Goal: Task Accomplishment & Management: Use online tool/utility

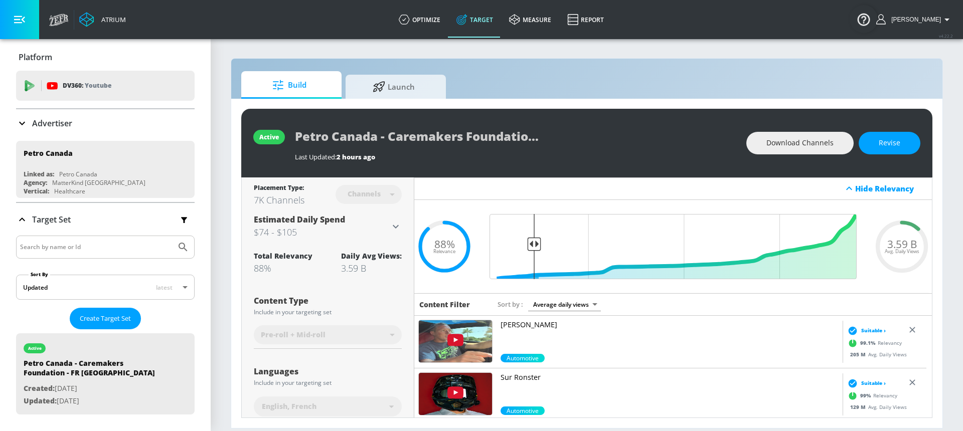
scroll to position [211, 0]
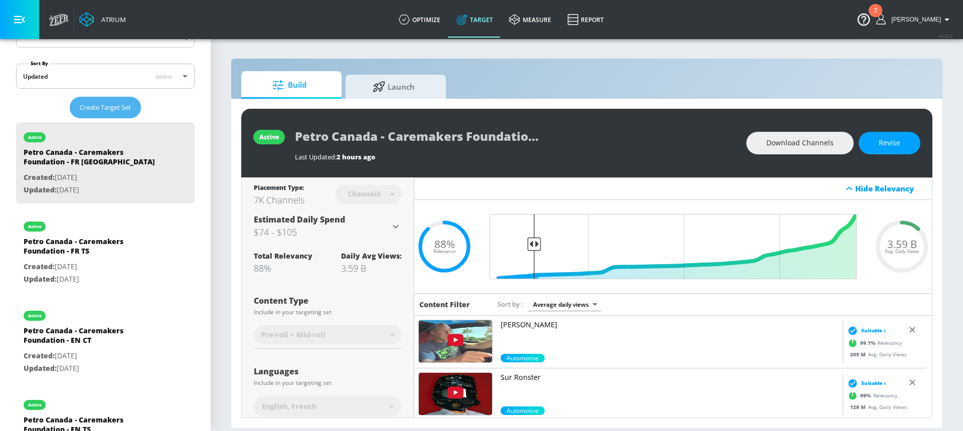
click at [123, 111] on span "Create Target Set" at bounding box center [105, 108] width 51 height 12
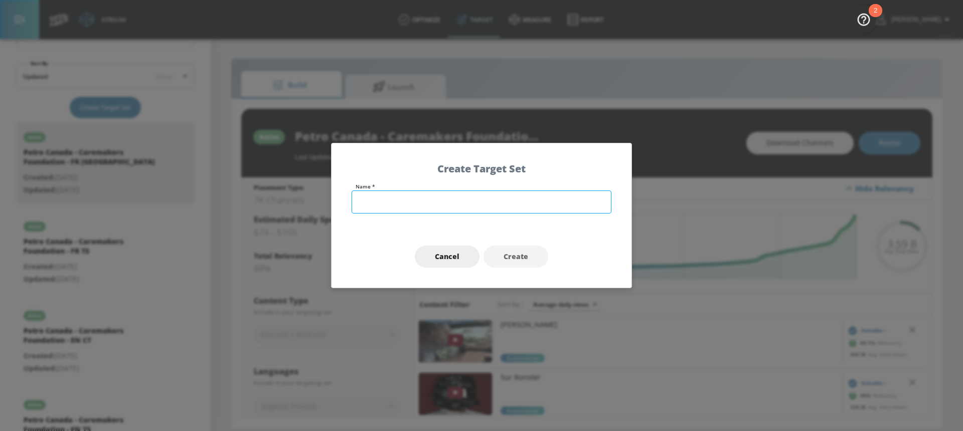
click at [419, 192] on input "text" at bounding box center [482, 202] width 260 height 23
type input "Petro Canada - Trucker Love - EN TS"
click at [510, 255] on span "Create" at bounding box center [516, 257] width 25 height 13
type input "Petro Canada - Trucker Love - EN TS"
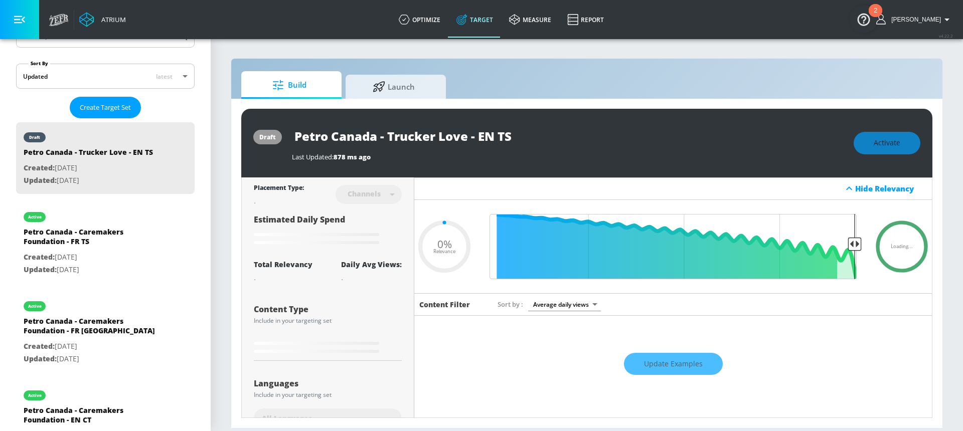
type input "0.6"
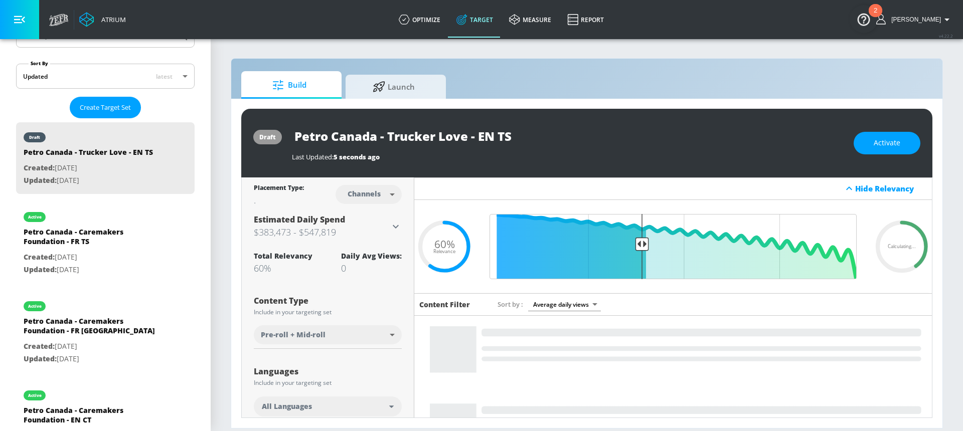
click at [369, 199] on body "Atrium optimize Target measure Report optimize Target measure Report v 4.22.2 […" at bounding box center [481, 215] width 963 height 431
click at [369, 226] on li "Videos" at bounding box center [367, 233] width 52 height 17
type input "videos"
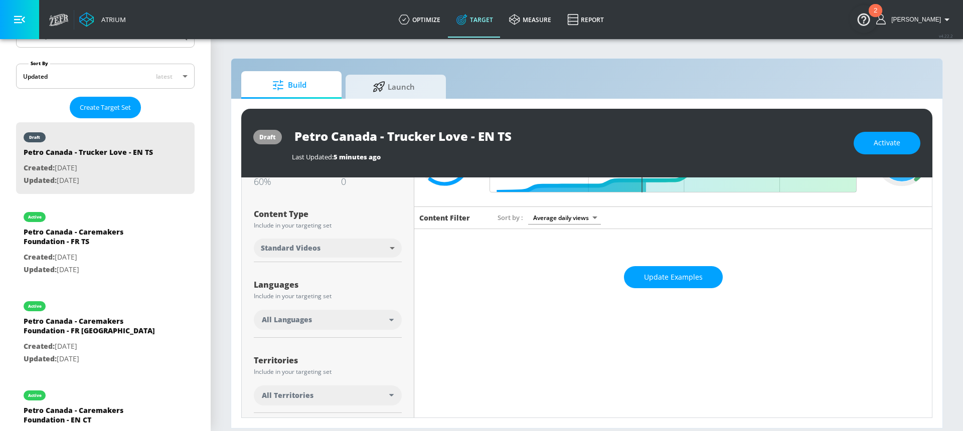
scroll to position [91, 0]
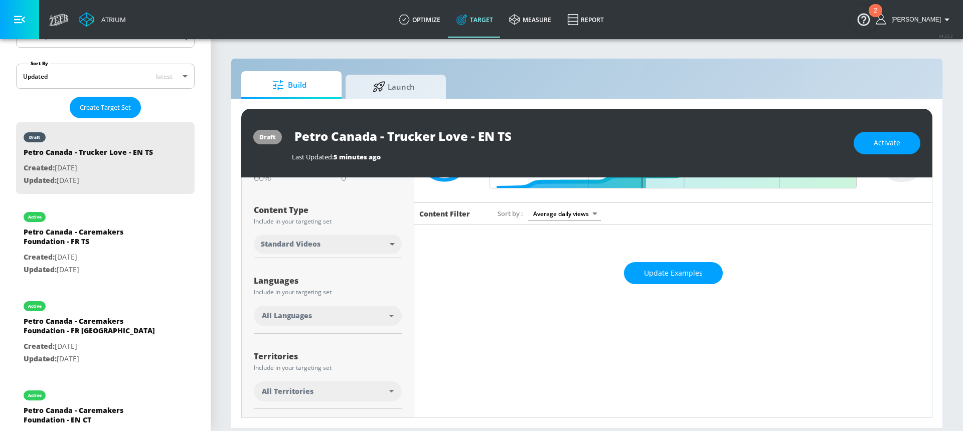
click at [343, 244] on body "Atrium optimize Target measure Report optimize Target measure Report v 4.22.2 […" at bounding box center [481, 215] width 963 height 431
click at [343, 244] on div at bounding box center [481, 215] width 963 height 431
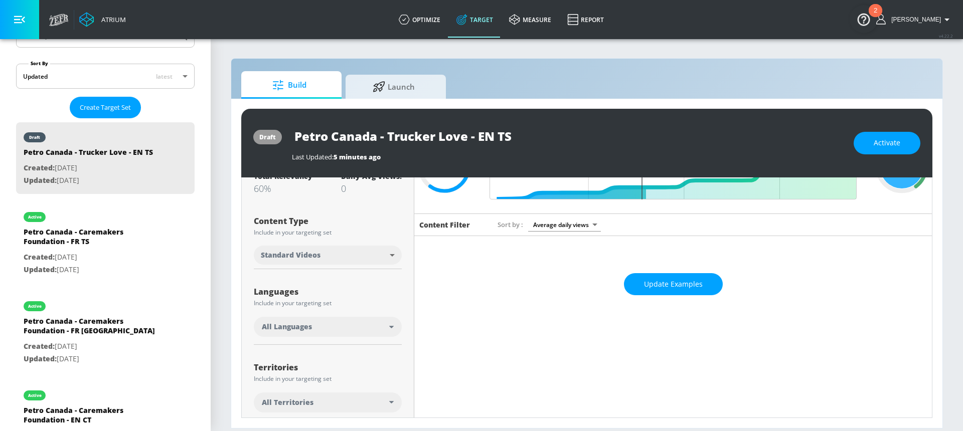
scroll to position [83, 0]
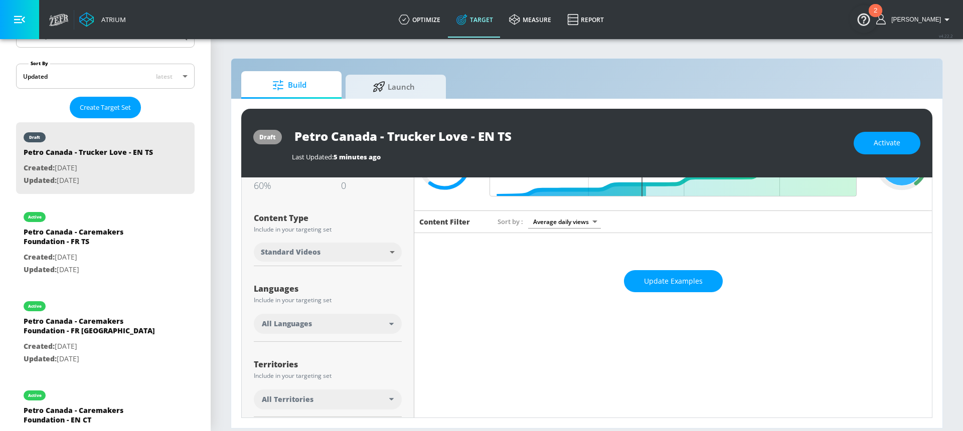
click at [338, 324] on div "All Languages" at bounding box center [325, 324] width 127 height 10
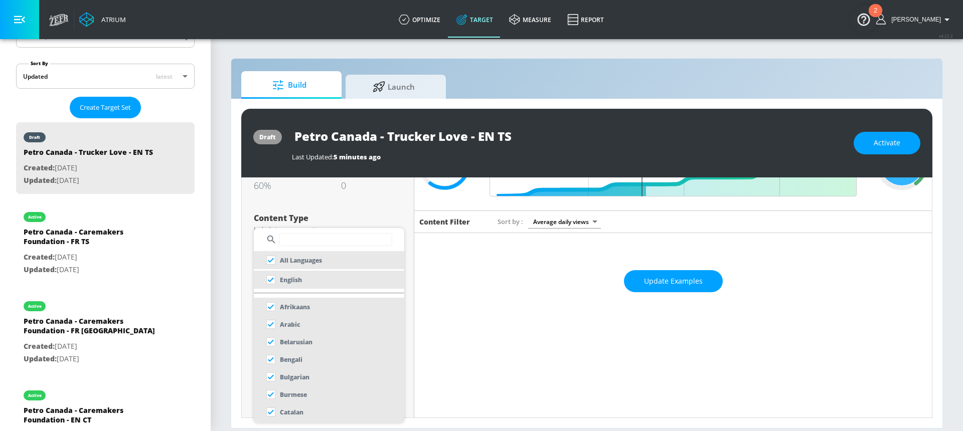
click at [307, 241] on input "text" at bounding box center [335, 239] width 113 height 13
click at [308, 284] on li "English" at bounding box center [329, 280] width 150 height 18
checkbox input "false"
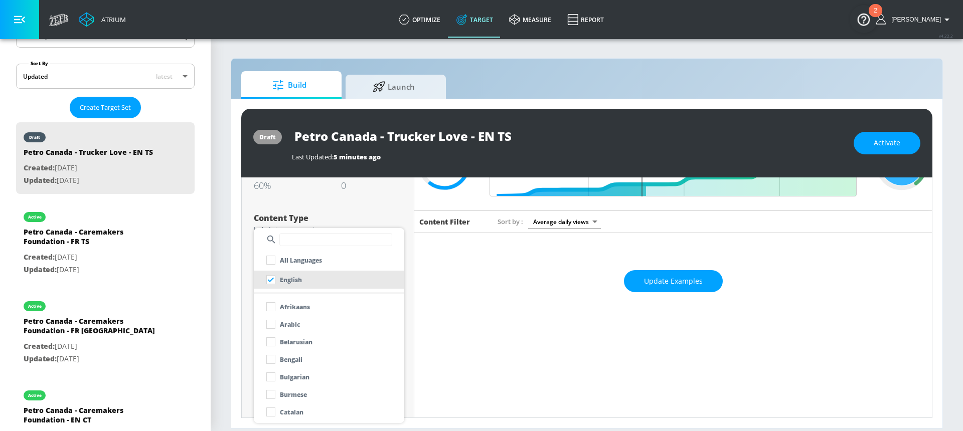
click at [262, 213] on div at bounding box center [481, 215] width 963 height 431
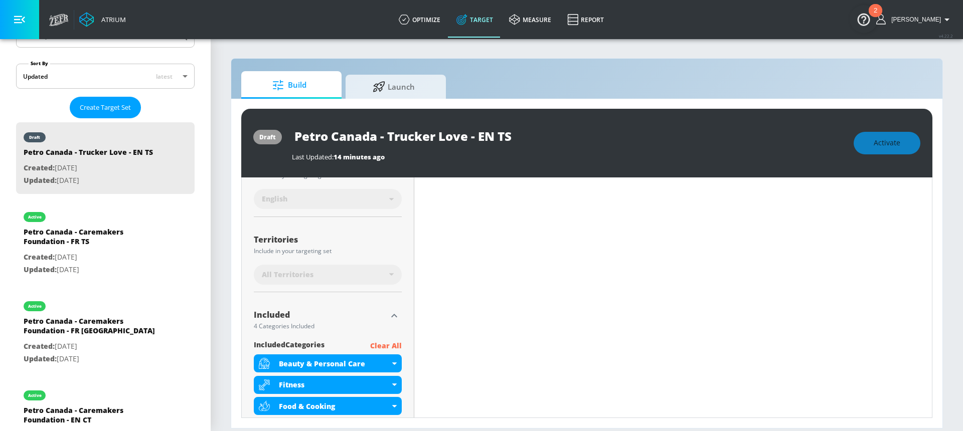
scroll to position [260, 0]
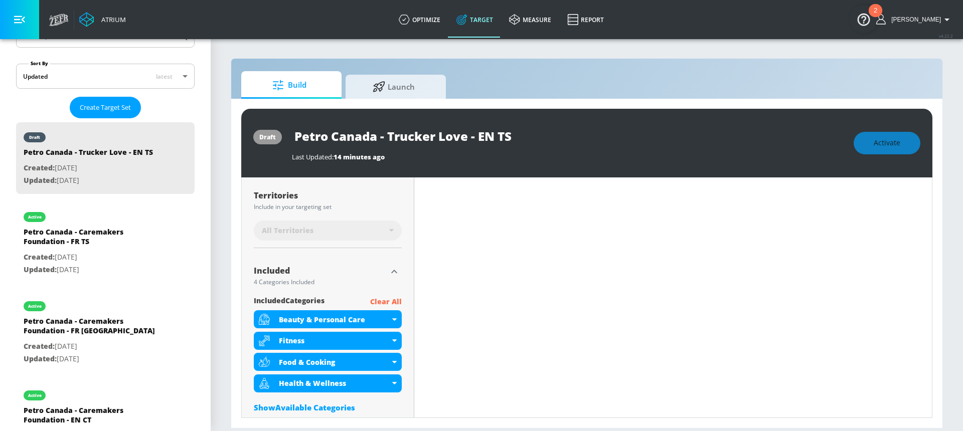
click at [337, 229] on div "All Territories" at bounding box center [325, 231] width 127 height 10
click at [382, 230] on div "All Territories" at bounding box center [325, 231] width 127 height 10
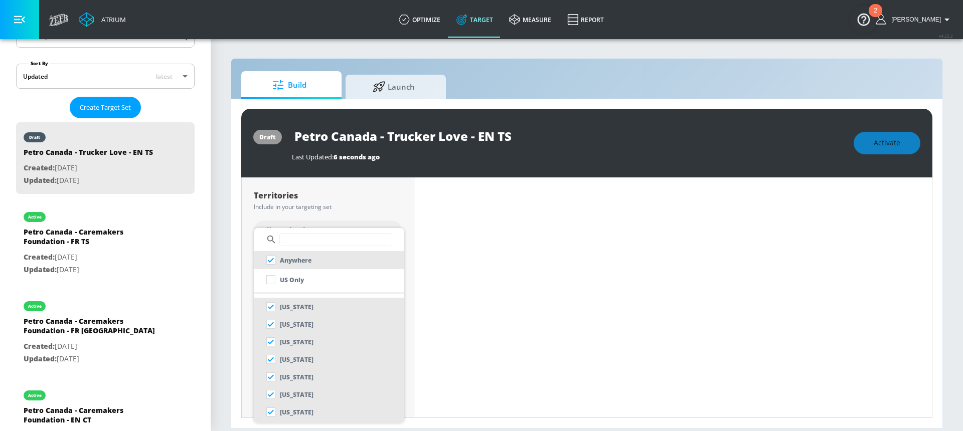
click at [311, 241] on input "text" at bounding box center [335, 239] width 113 height 13
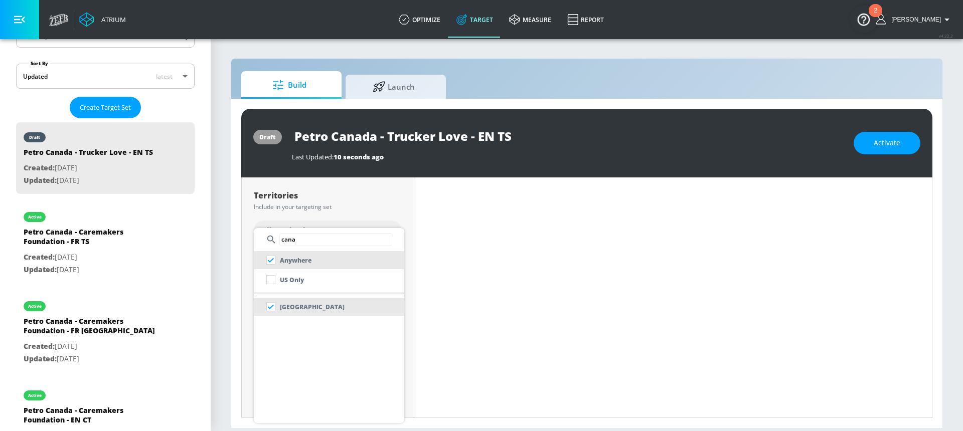
type input "cana"
click at [307, 306] on li "[GEOGRAPHIC_DATA]" at bounding box center [329, 307] width 150 height 18
checkbox input "false"
click at [307, 209] on div at bounding box center [481, 215] width 963 height 431
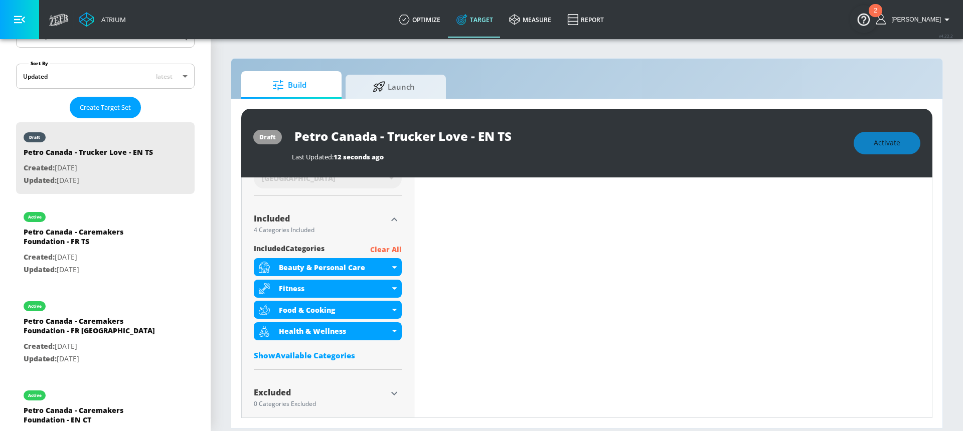
scroll to position [325, 0]
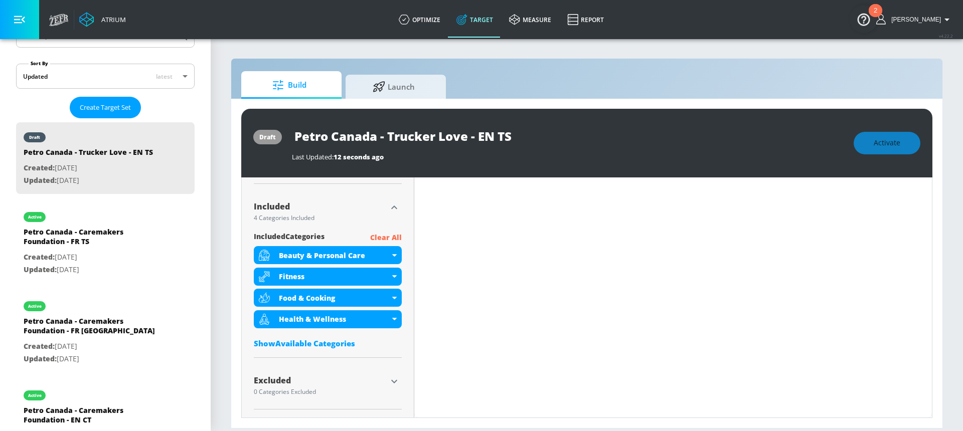
click at [395, 239] on p "Clear All" at bounding box center [386, 238] width 32 height 13
click at [382, 238] on p "Clear All" at bounding box center [386, 238] width 32 height 13
click at [375, 235] on p "Clear All" at bounding box center [386, 238] width 32 height 13
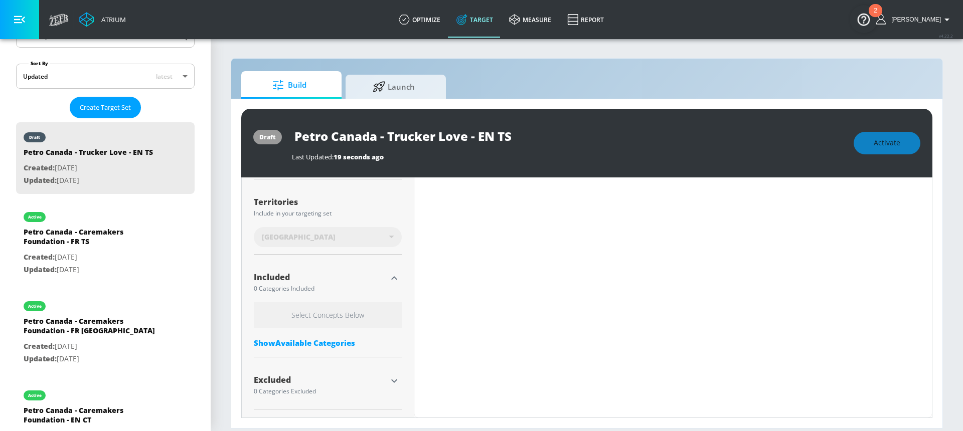
click at [388, 381] on icon "button" at bounding box center [394, 381] width 12 height 12
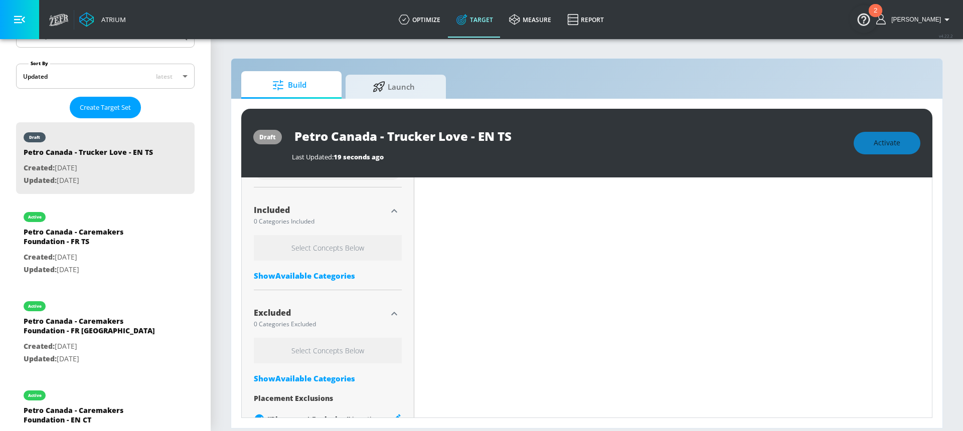
scroll to position [326, 0]
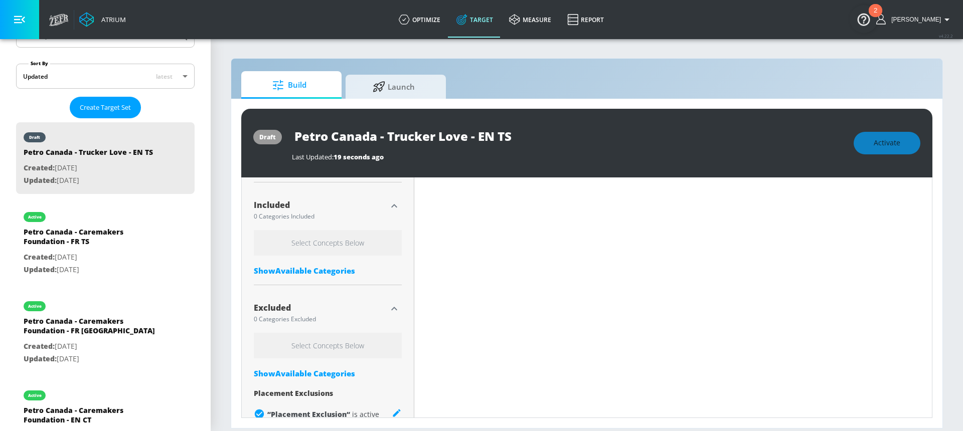
click at [320, 368] on div "Select Concepts Below Show Available Categories Placement Exclusions “ Placemen…" at bounding box center [328, 379] width 148 height 93
click at [319, 373] on div "Show Available Categories" at bounding box center [328, 374] width 148 height 10
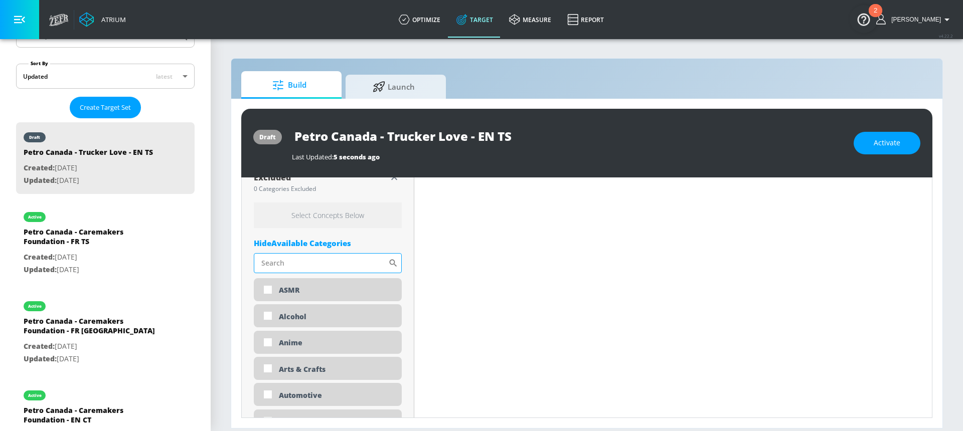
click at [307, 273] on input "Sort By" at bounding box center [321, 263] width 134 height 20
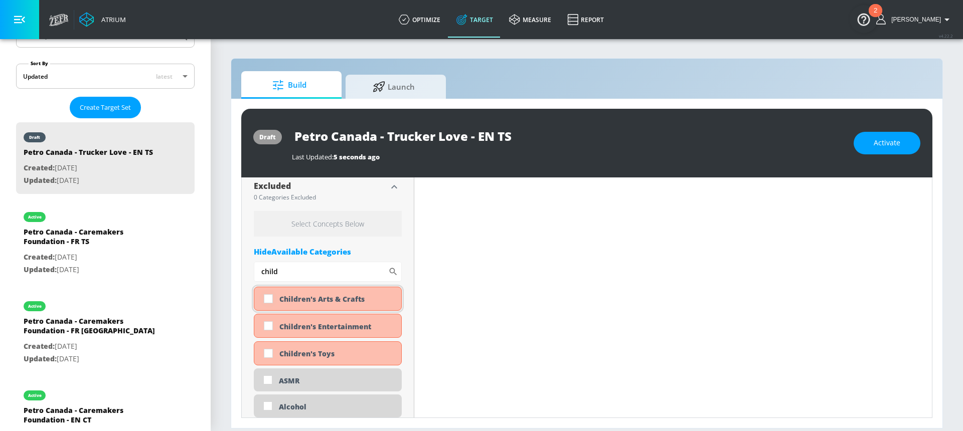
type input "child"
click at [268, 299] on input "checkbox" at bounding box center [268, 299] width 18 height 18
checkbox input "true"
click at [268, 328] on input "checkbox" at bounding box center [268, 326] width 18 height 18
checkbox input "true"
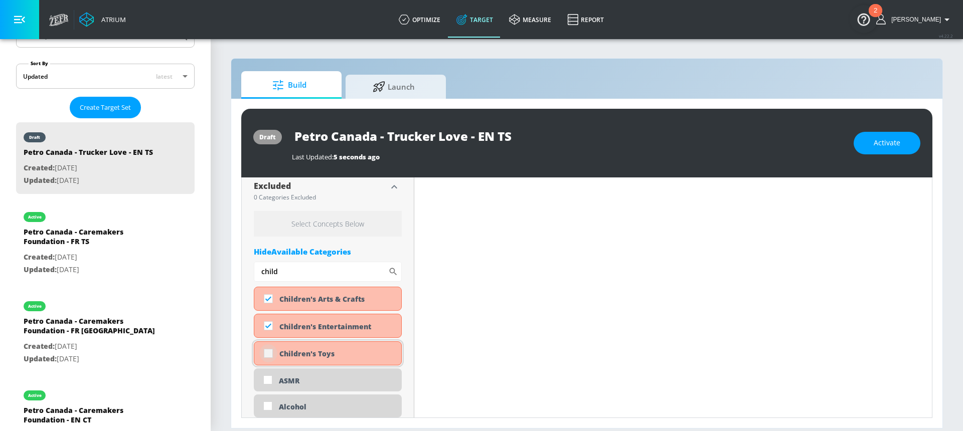
click at [266, 354] on input "checkbox" at bounding box center [268, 354] width 18 height 18
checkbox input "true"
drag, startPoint x: 286, startPoint y: 270, endPoint x: 248, endPoint y: 270, distance: 38.1
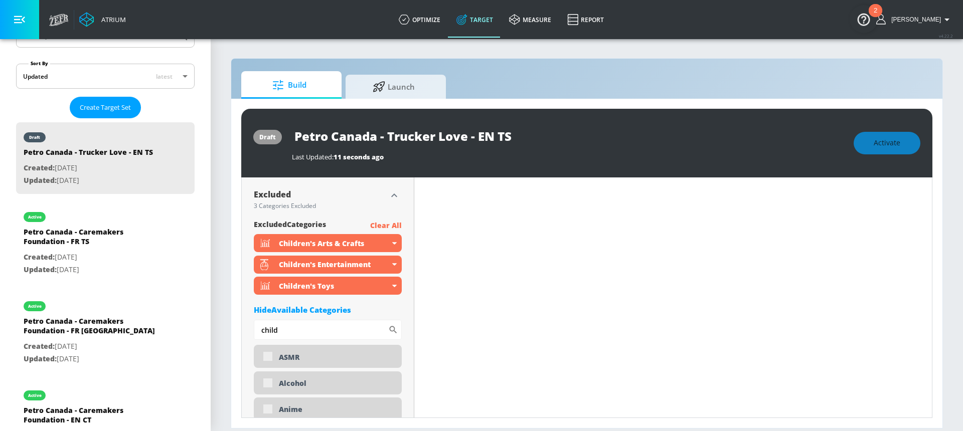
scroll to position [448, 0]
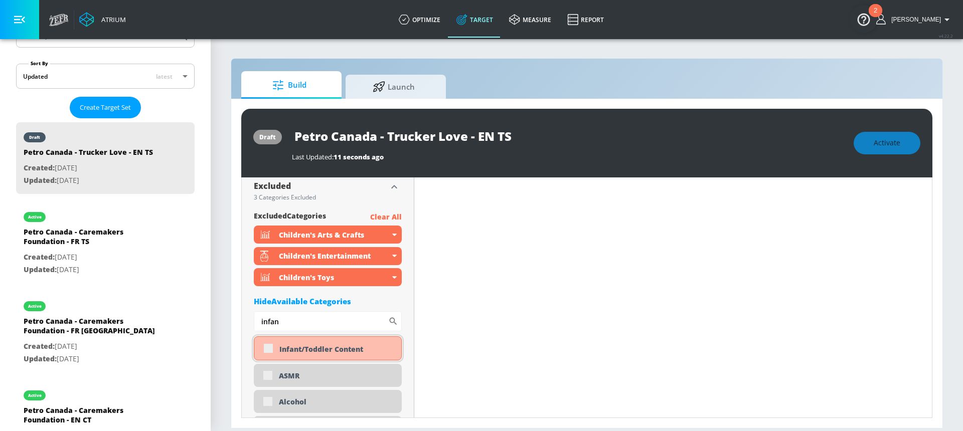
type input "infan"
click at [267, 346] on div "Infant/Toddler Content" at bounding box center [328, 349] width 148 height 24
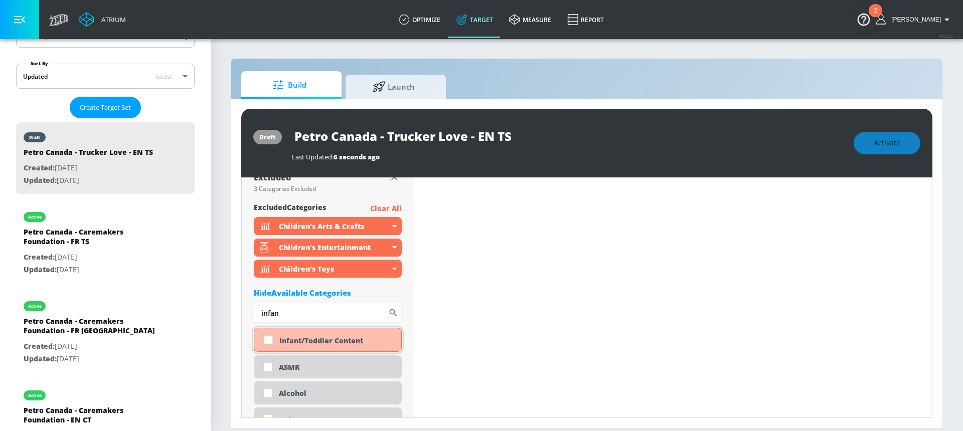
scroll to position [439, 0]
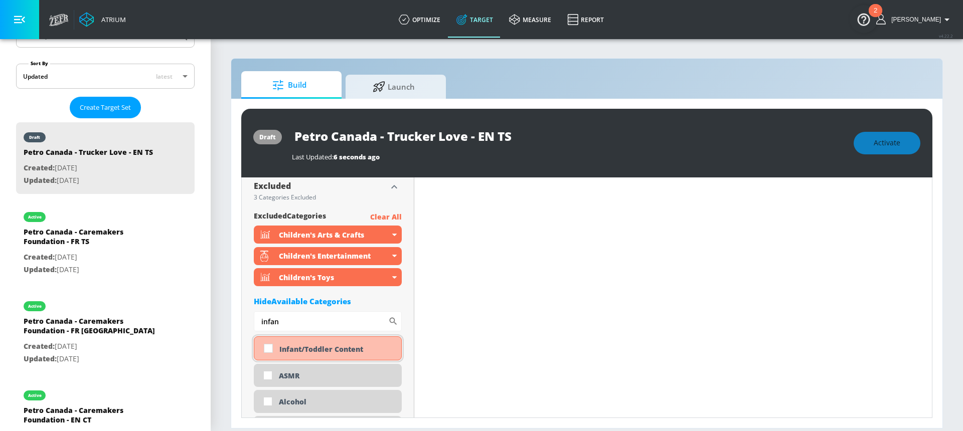
click at [267, 348] on input "checkbox" at bounding box center [268, 349] width 18 height 18
checkbox input "true"
drag, startPoint x: 284, startPoint y: 324, endPoint x: 250, endPoint y: 324, distance: 34.1
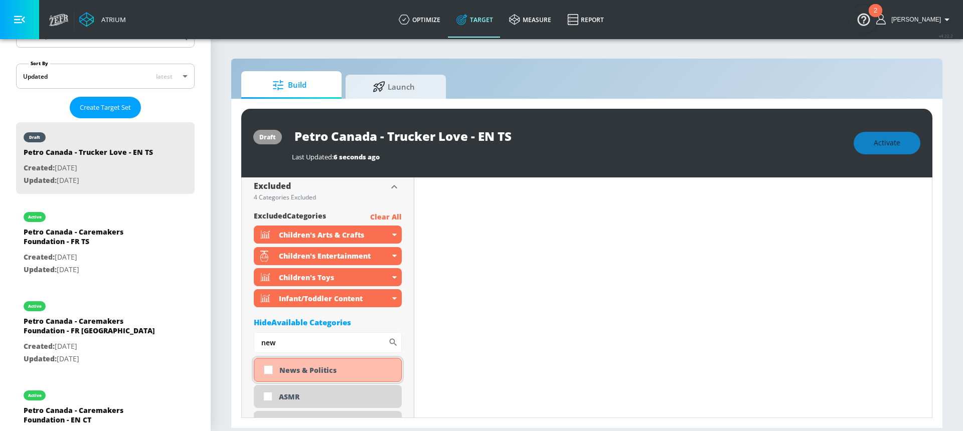
type input "new"
click at [269, 370] on input "checkbox" at bounding box center [268, 370] width 18 height 18
checkbox input "true"
click at [303, 323] on div "Hide Available Categories" at bounding box center [328, 323] width 148 height 10
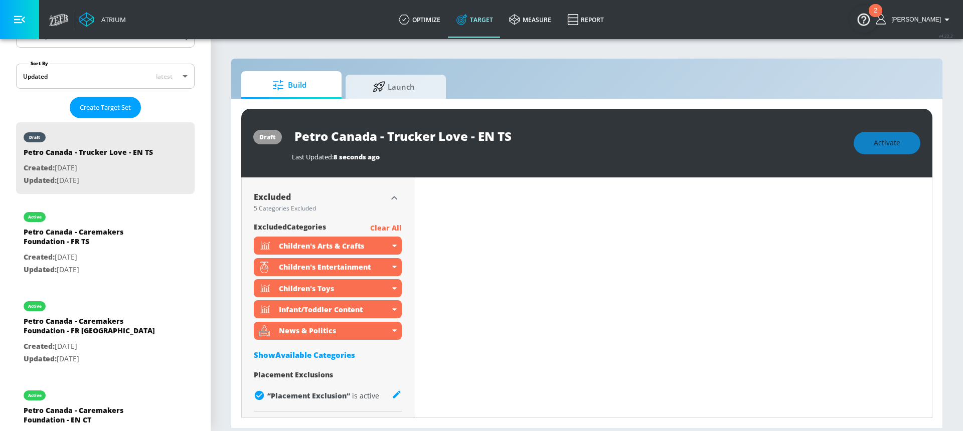
click at [391, 199] on icon "button" at bounding box center [394, 198] width 12 height 12
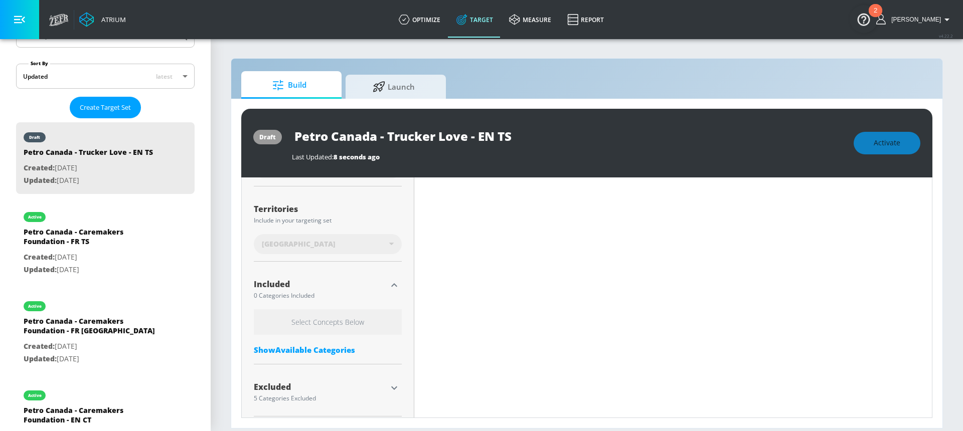
scroll to position [239, 0]
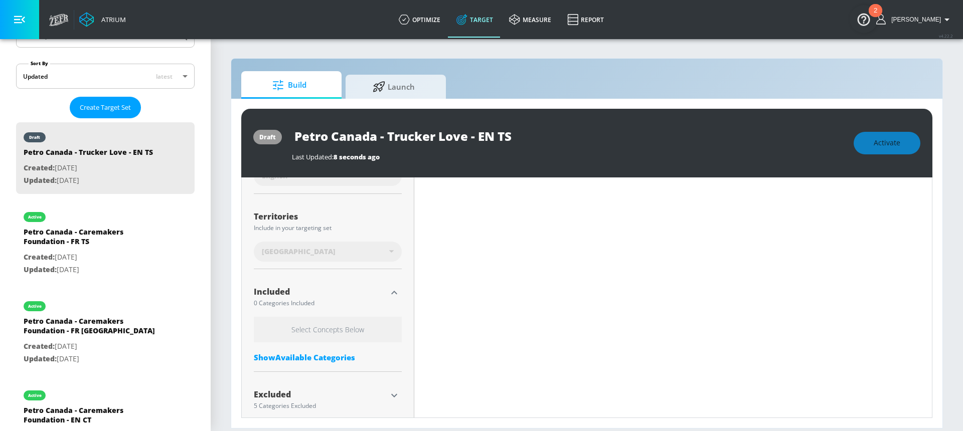
click at [319, 360] on div "Show Available Categories" at bounding box center [328, 358] width 148 height 10
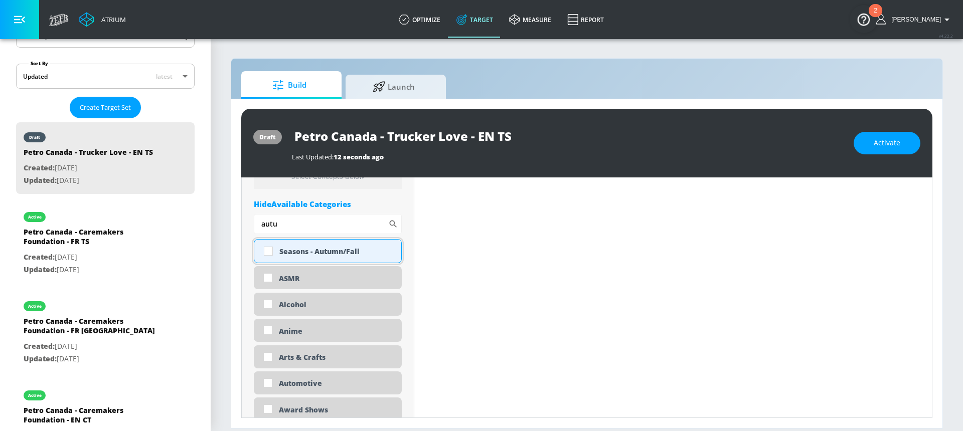
scroll to position [364, 0]
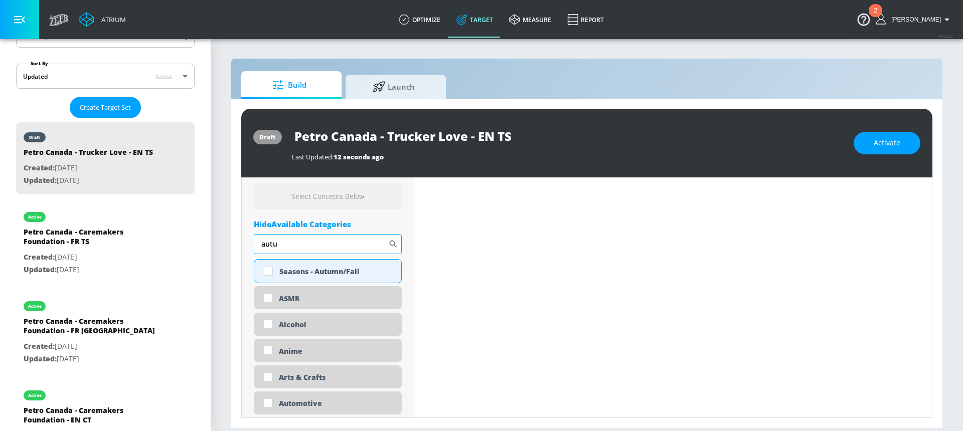
click at [280, 244] on input "autu" at bounding box center [321, 244] width 134 height 20
type input "auto"
click at [273, 275] on input "checkbox" at bounding box center [268, 271] width 18 height 18
checkbox input "true"
drag, startPoint x: 293, startPoint y: 244, endPoint x: 263, endPoint y: 243, distance: 30.1
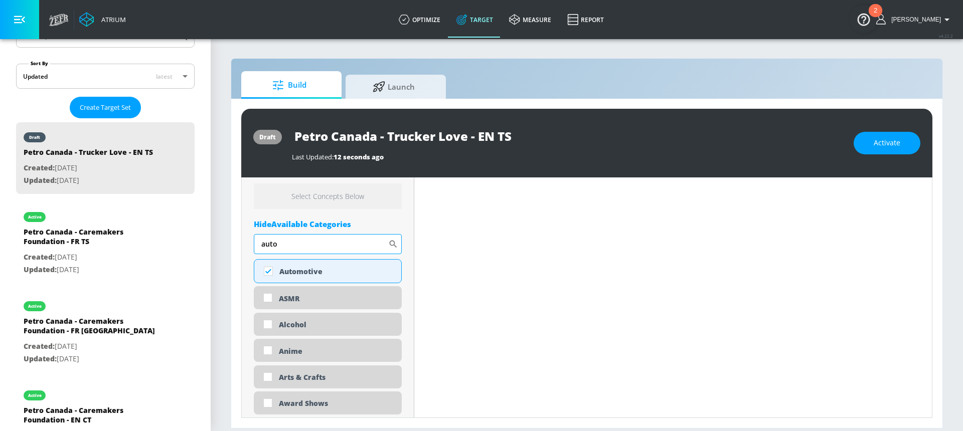
click at [263, 243] on input "auto" at bounding box center [321, 244] width 134 height 20
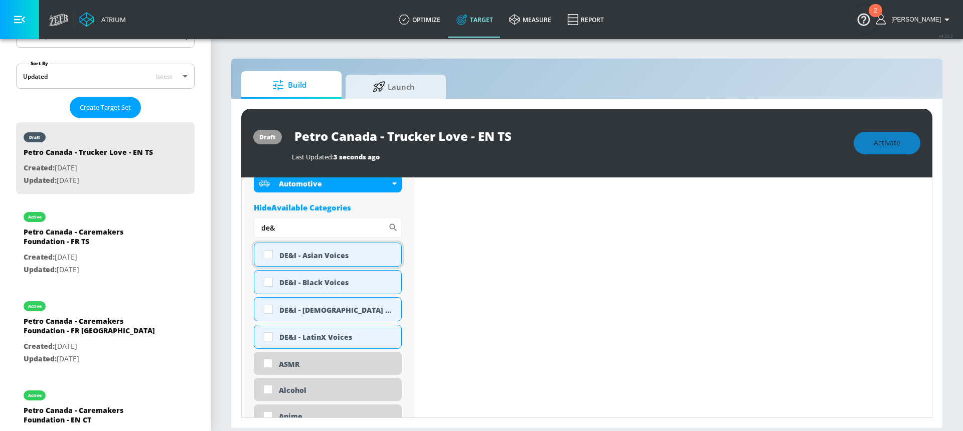
scroll to position [379, 0]
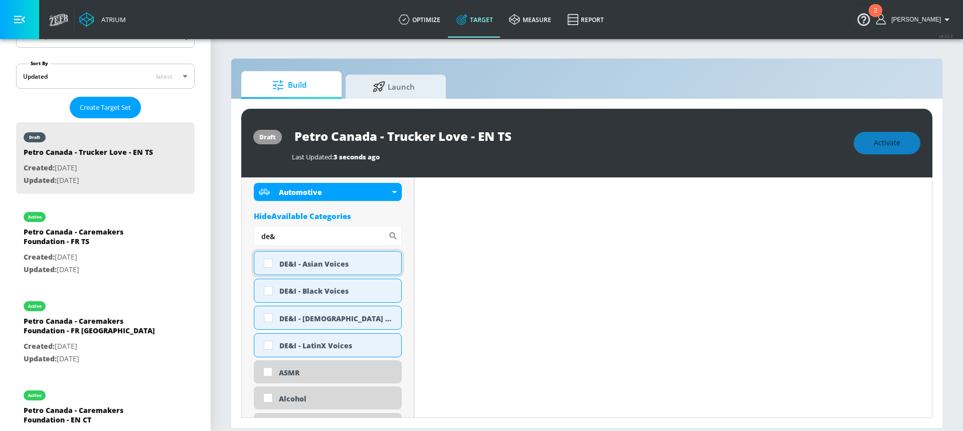
type input "de&"
click at [268, 264] on input "checkbox" at bounding box center [268, 263] width 18 height 18
checkbox input "true"
click at [263, 289] on input "checkbox" at bounding box center [268, 291] width 18 height 18
checkbox input "true"
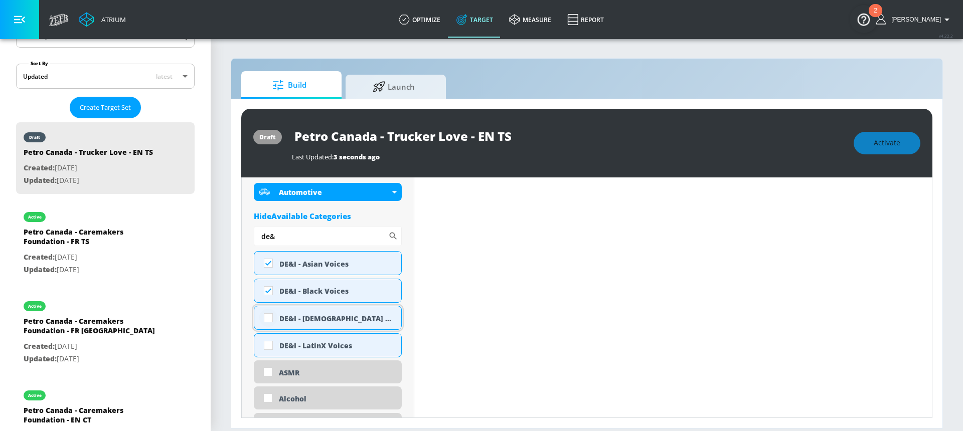
click at [266, 317] on input "checkbox" at bounding box center [268, 318] width 18 height 18
checkbox input "true"
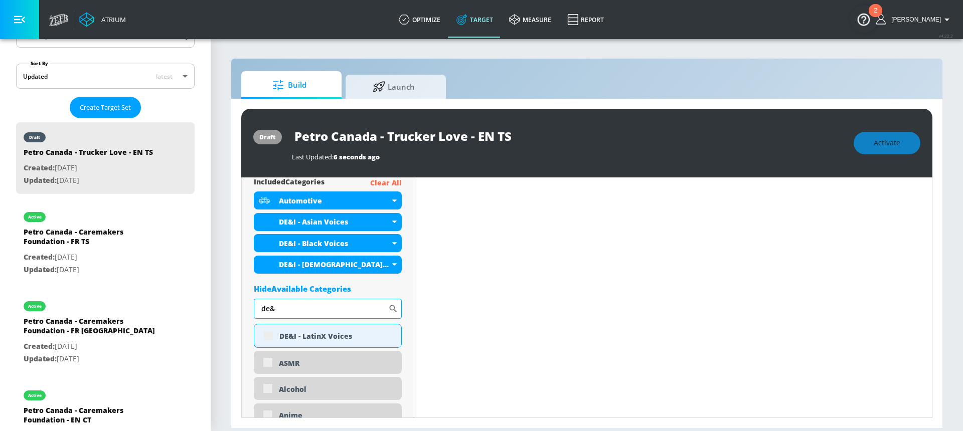
scroll to position [388, 0]
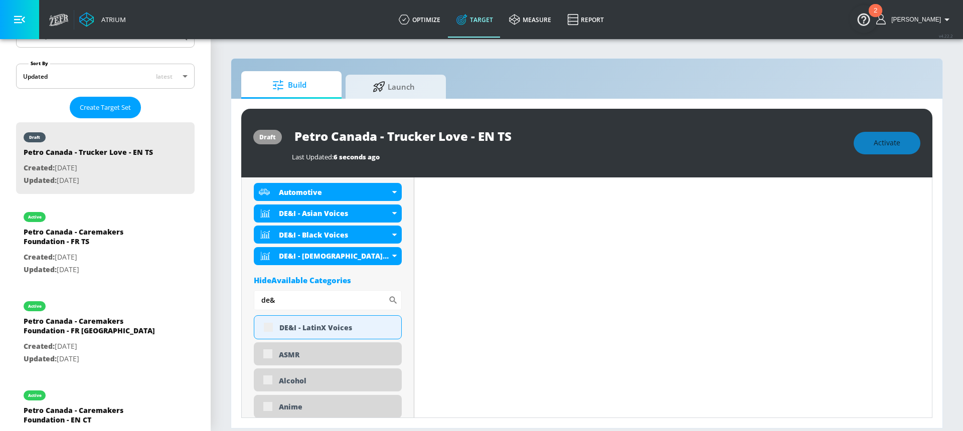
drag, startPoint x: 294, startPoint y: 302, endPoint x: 239, endPoint y: 296, distance: 55.0
click at [239, 296] on div "draft Petro Canada - Trucker Love - EN TS Last Updated: 6 seconds ago Activate …" at bounding box center [586, 264] width 711 height 330
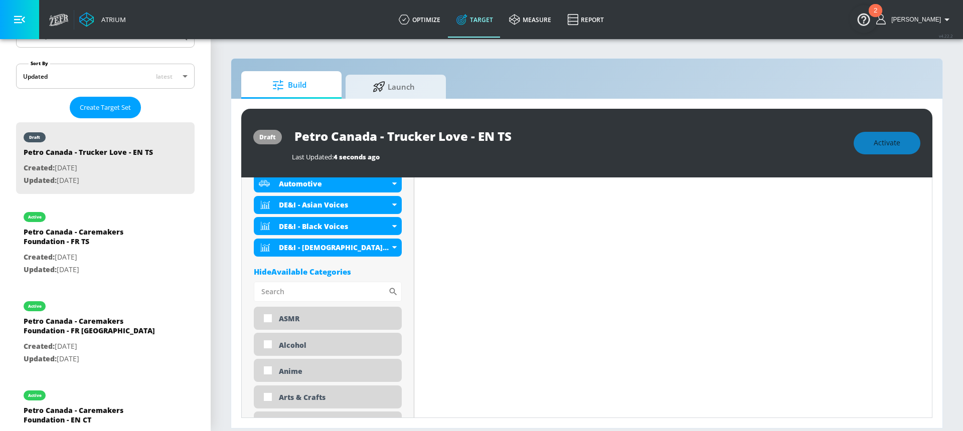
scroll to position [379, 0]
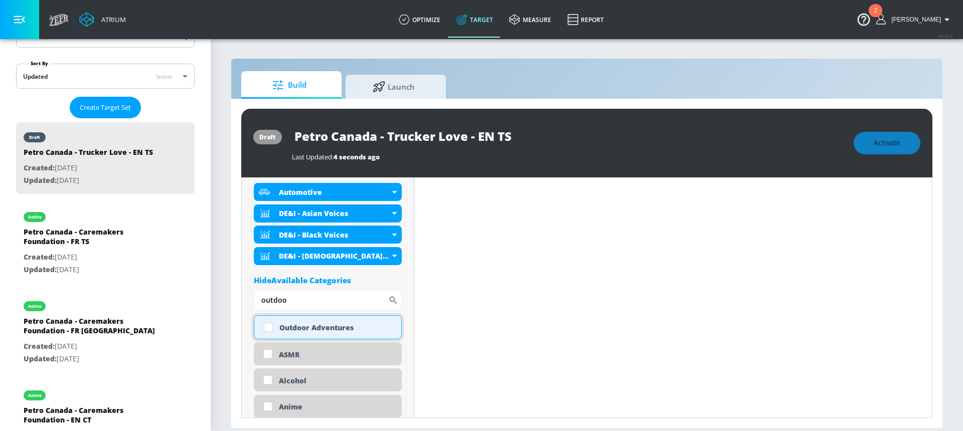
type input "outdoo"
click at [271, 327] on input "checkbox" at bounding box center [268, 328] width 18 height 18
checkbox input "true"
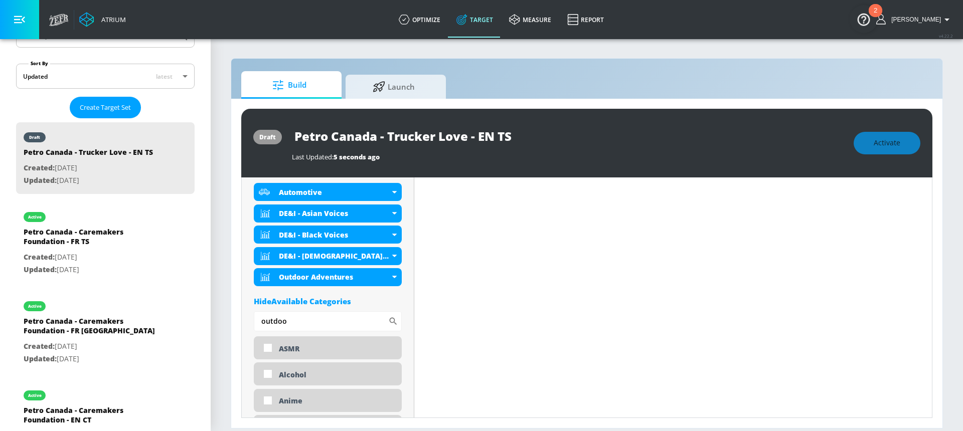
drag, startPoint x: 294, startPoint y: 320, endPoint x: 250, endPoint y: 321, distance: 44.2
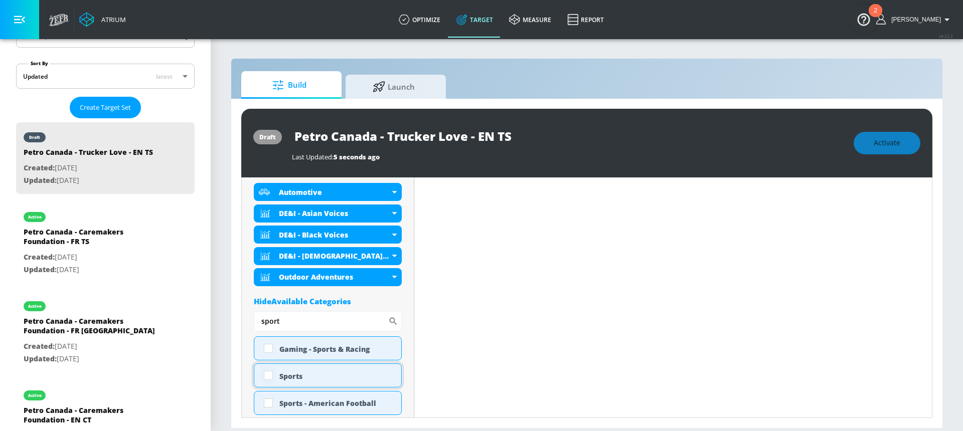
type input "sport"
click at [270, 372] on input "checkbox" at bounding box center [268, 376] width 18 height 18
checkbox input "true"
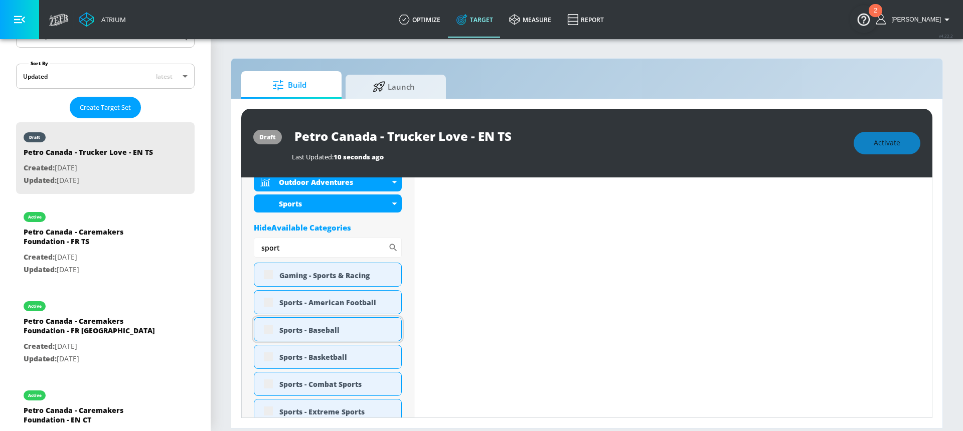
scroll to position [491, 0]
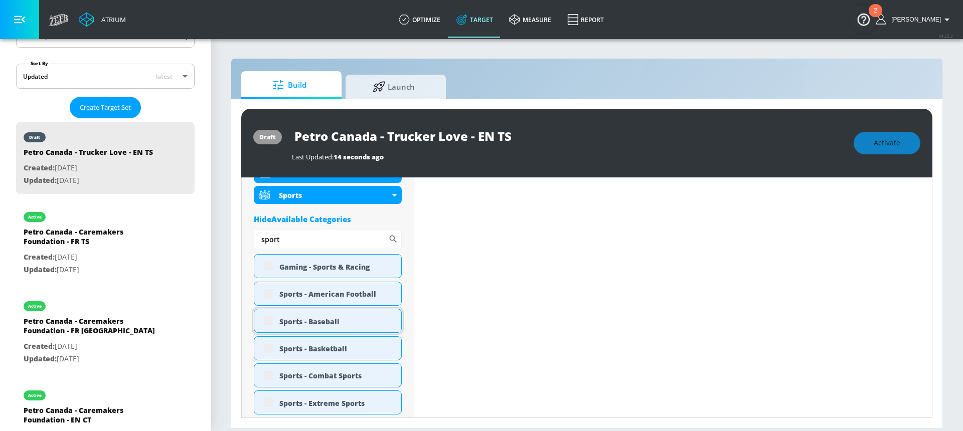
click at [270, 322] on div "Sports - Baseball" at bounding box center [328, 321] width 148 height 24
click at [262, 319] on input "checkbox" at bounding box center [268, 321] width 18 height 18
checkbox input "true"
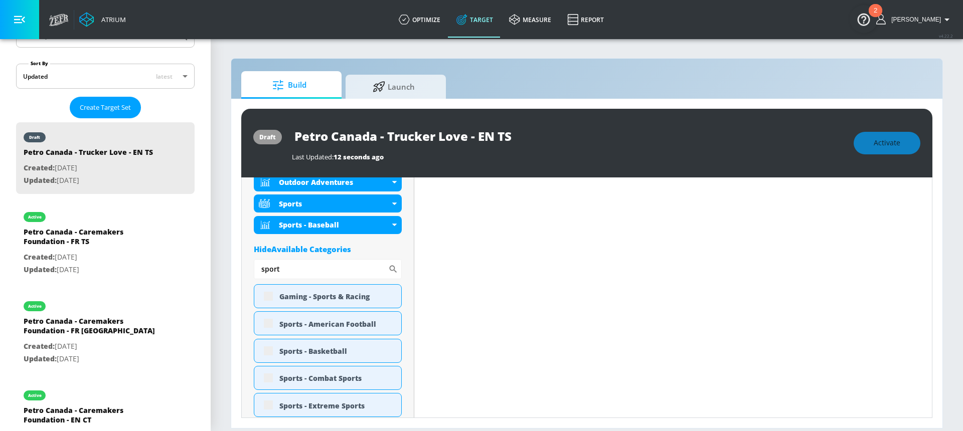
scroll to position [491, 0]
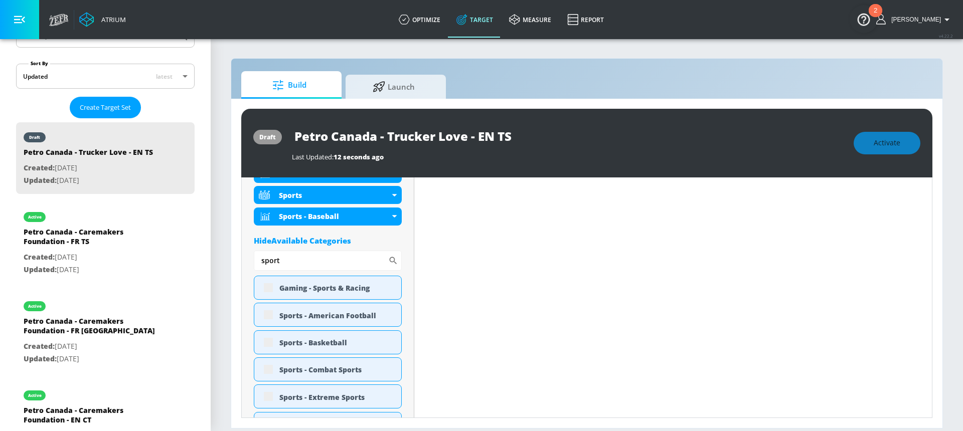
drag, startPoint x: 273, startPoint y: 264, endPoint x: 223, endPoint y: 256, distance: 50.8
click at [223, 256] on section "Build Launch draft Petro Canada - Trucker Love - EN TS Last Updated: 12 seconds…" at bounding box center [587, 234] width 752 height 393
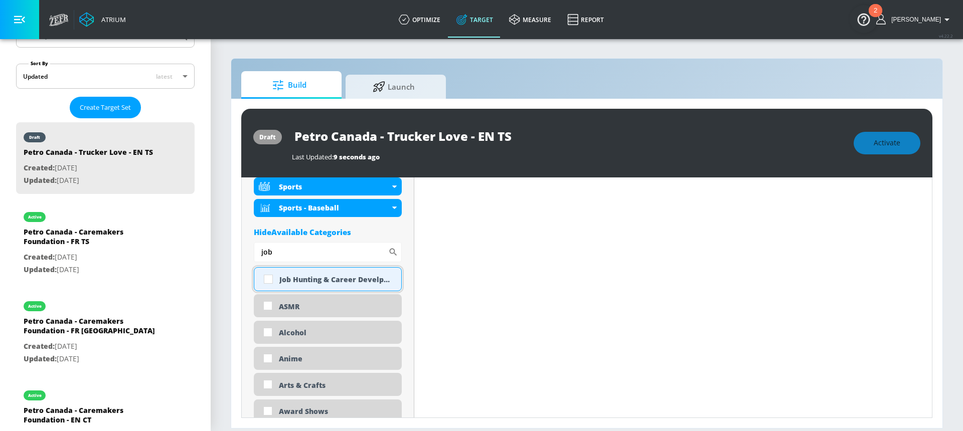
scroll to position [483, 0]
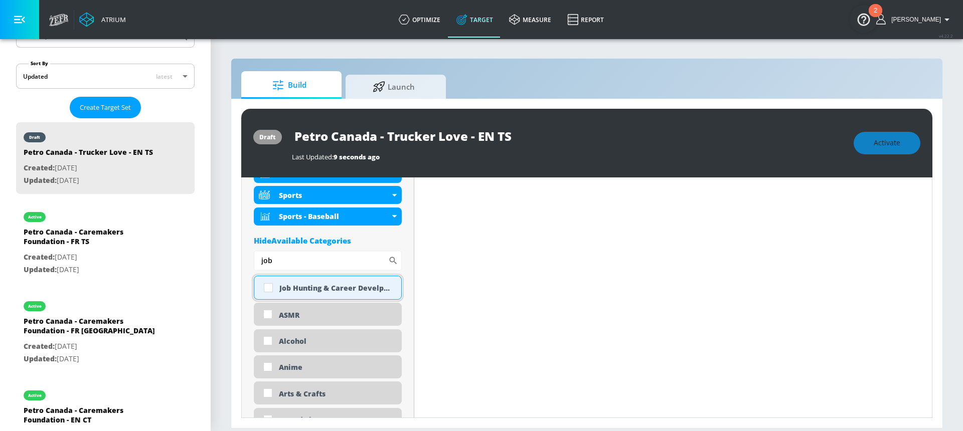
type input "job"
click at [268, 289] on input "checkbox" at bounding box center [268, 288] width 18 height 18
checkbox input "true"
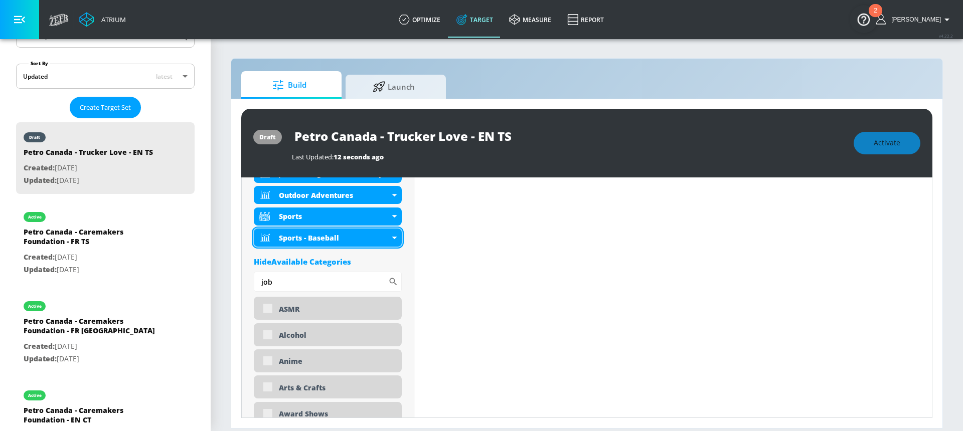
scroll to position [491, 0]
drag, startPoint x: 268, startPoint y: 286, endPoint x: 250, endPoint y: 285, distance: 18.1
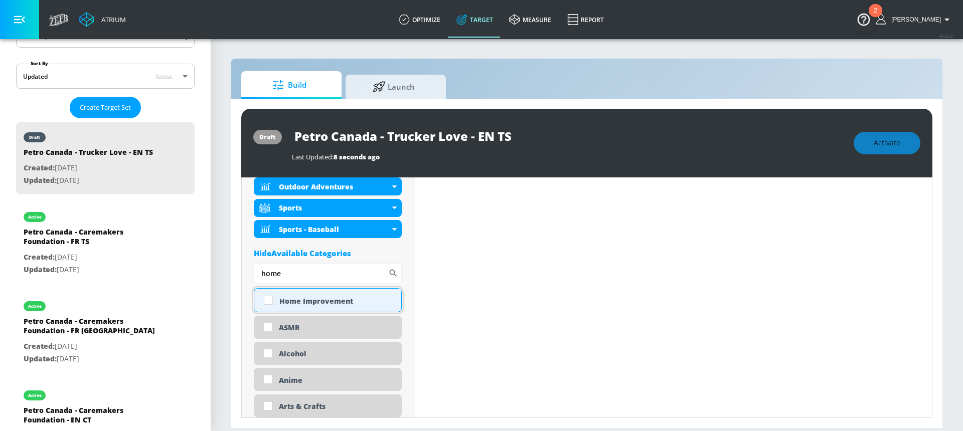
scroll to position [483, 0]
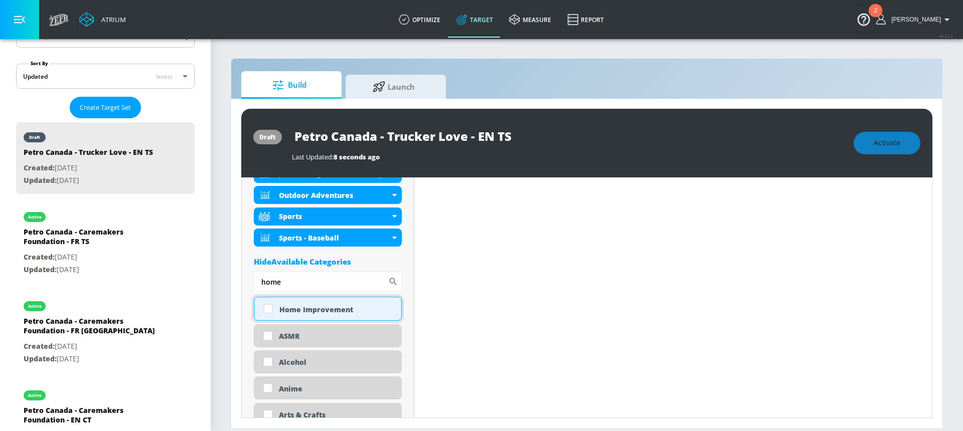
type input "home"
click at [269, 309] on input "checkbox" at bounding box center [268, 309] width 18 height 18
checkbox input "true"
drag, startPoint x: 288, startPoint y: 283, endPoint x: 250, endPoint y: 283, distance: 38.1
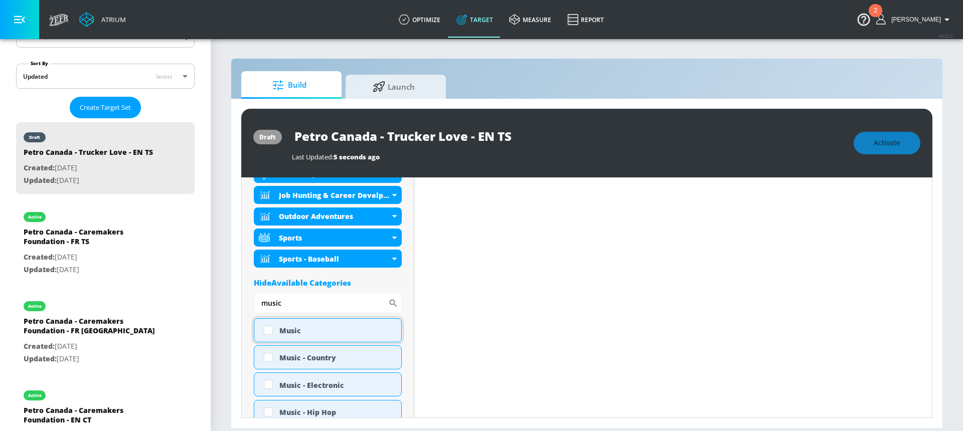
type input "music"
click at [270, 331] on input "checkbox" at bounding box center [268, 331] width 18 height 18
checkbox input "true"
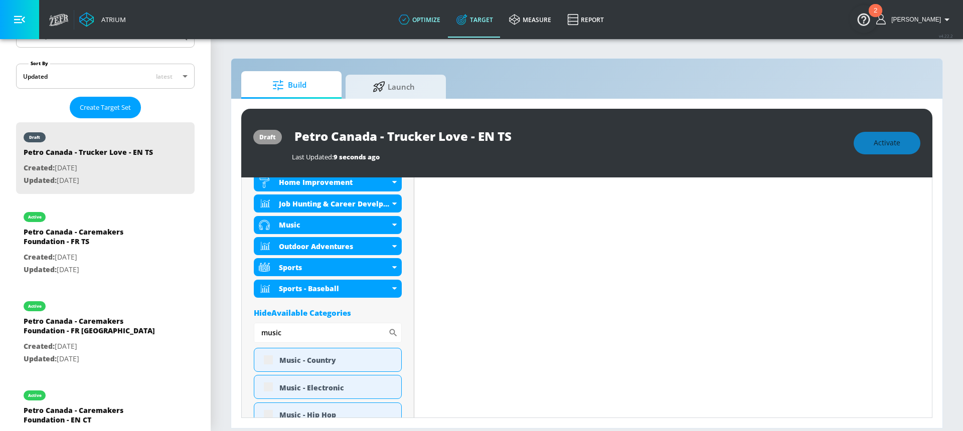
scroll to position [491, 0]
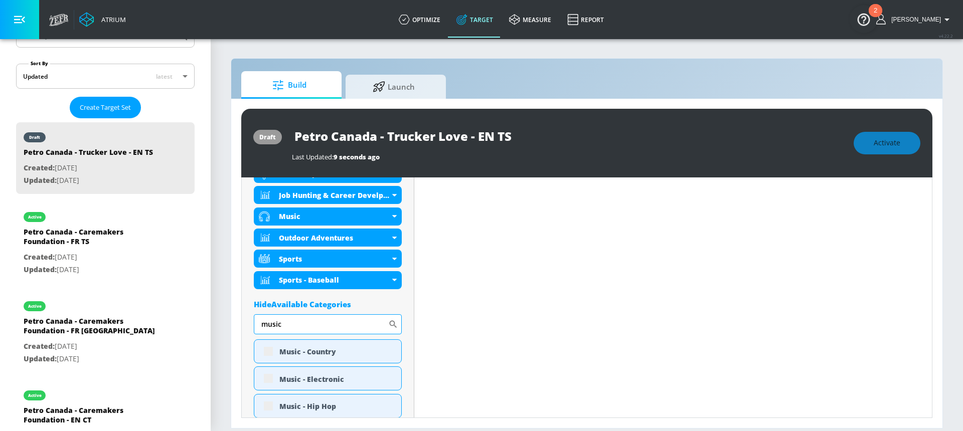
drag, startPoint x: 285, startPoint y: 327, endPoint x: 254, endPoint y: 326, distance: 31.6
click at [254, 326] on input "music" at bounding box center [321, 324] width 134 height 20
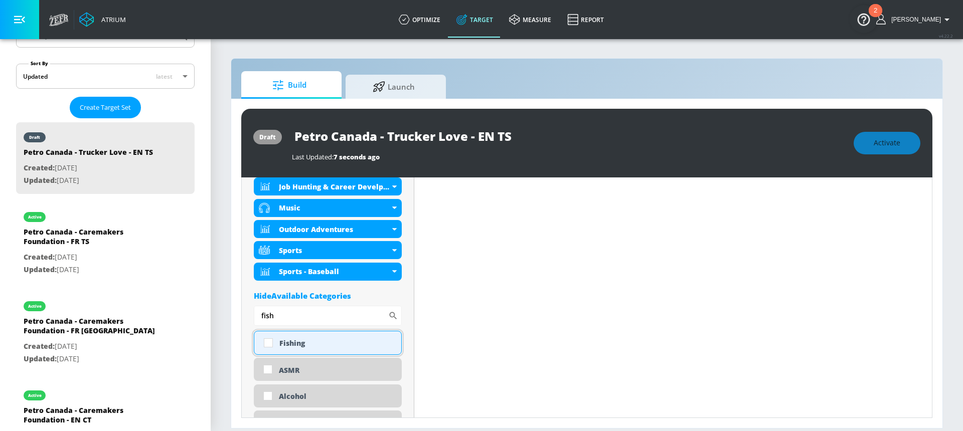
scroll to position [483, 0]
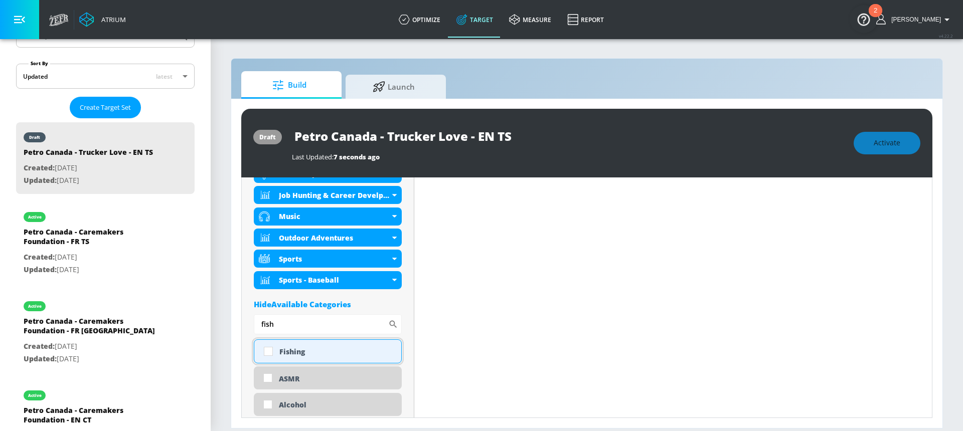
type input "fish"
click at [270, 351] on input "checkbox" at bounding box center [268, 352] width 18 height 18
checkbox input "true"
drag, startPoint x: 280, startPoint y: 328, endPoint x: 248, endPoint y: 323, distance: 32.4
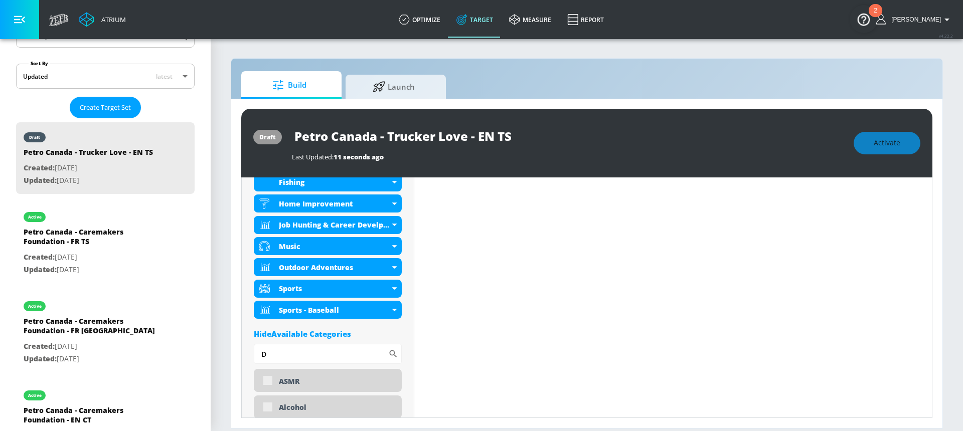
scroll to position [491, 0]
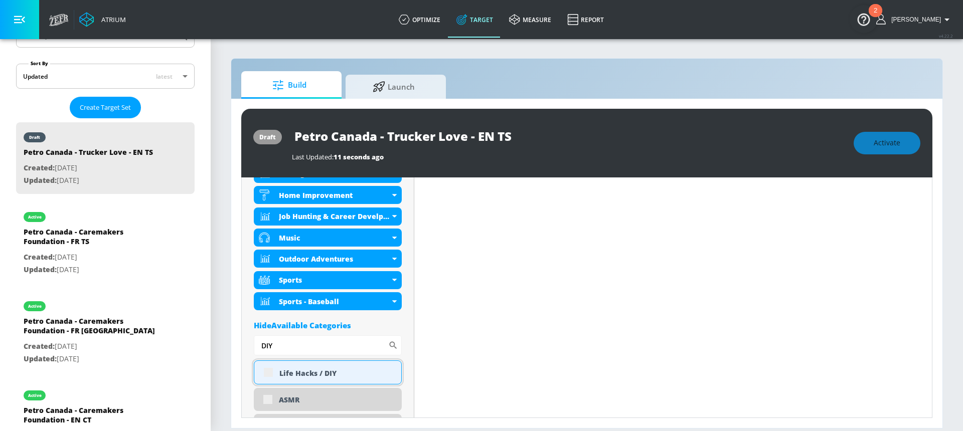
type input "DIY"
click at [269, 370] on div "Life Hacks / DIY" at bounding box center [328, 373] width 148 height 24
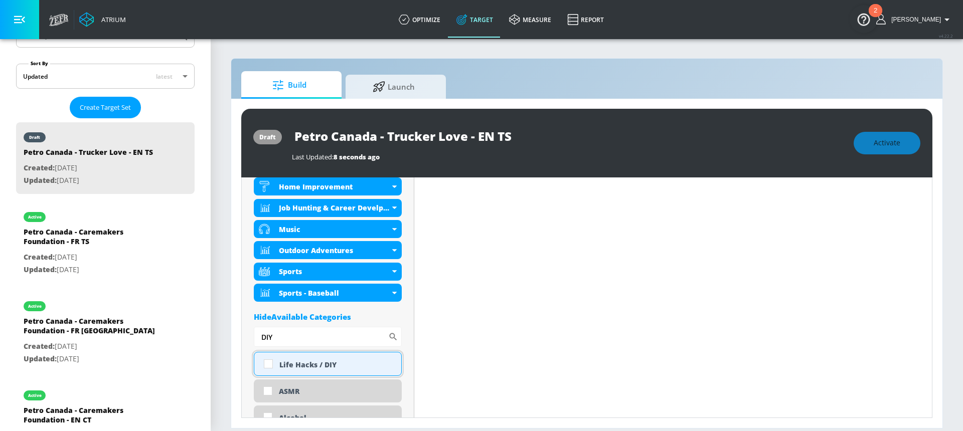
scroll to position [483, 0]
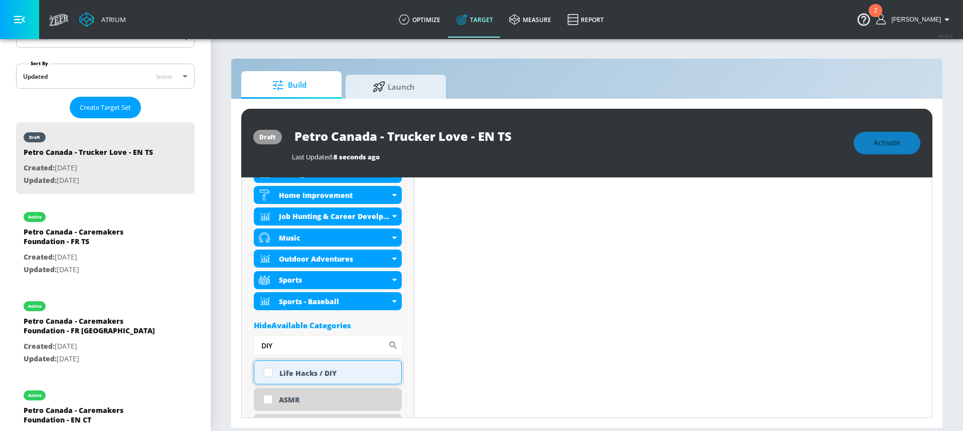
click at [268, 374] on input "checkbox" at bounding box center [268, 373] width 18 height 18
checkbox input "true"
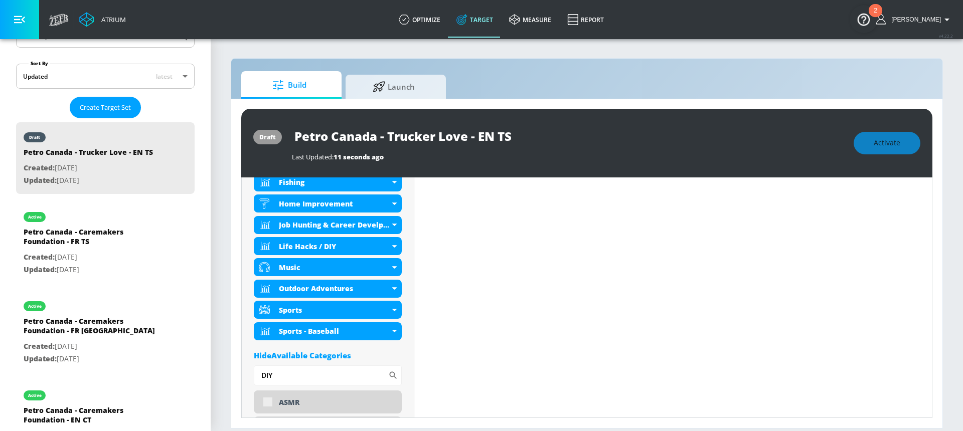
scroll to position [491, 0]
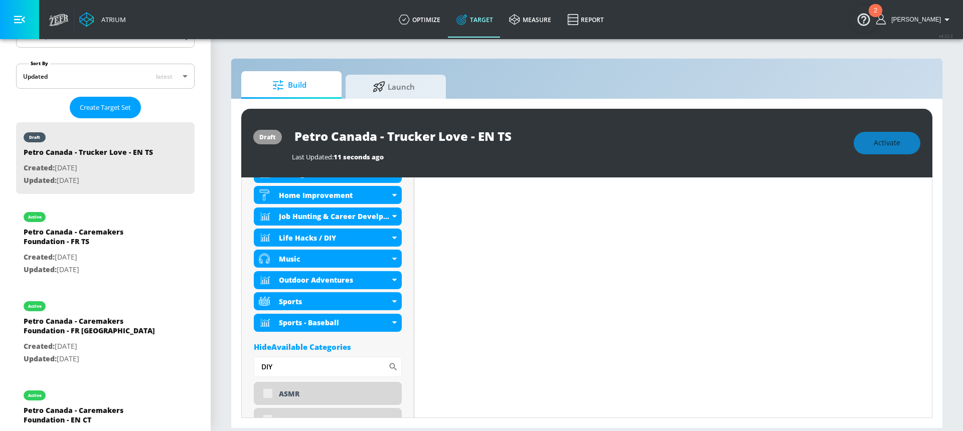
drag, startPoint x: 281, startPoint y: 370, endPoint x: 236, endPoint y: 370, distance: 45.6
click at [236, 370] on div "draft Petro Canada - Trucker Love - EN TS Last Updated: 11 seconds ago Activate…" at bounding box center [586, 264] width 711 height 330
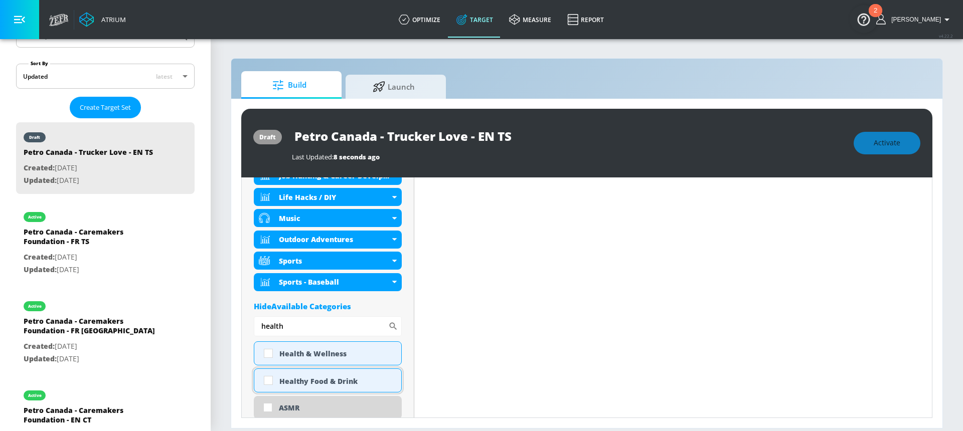
scroll to position [515, 0]
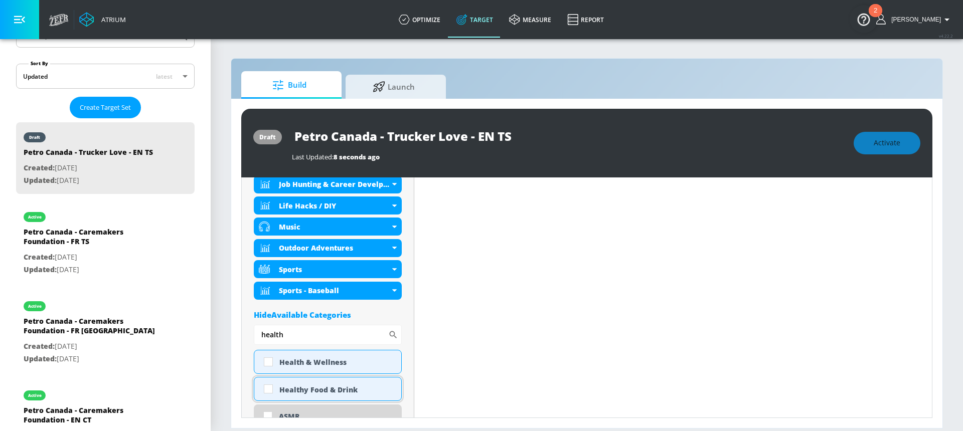
type input "health"
click at [271, 391] on input "checkbox" at bounding box center [268, 389] width 18 height 18
checkbox input "true"
drag, startPoint x: 285, startPoint y: 337, endPoint x: 248, endPoint y: 334, distance: 37.3
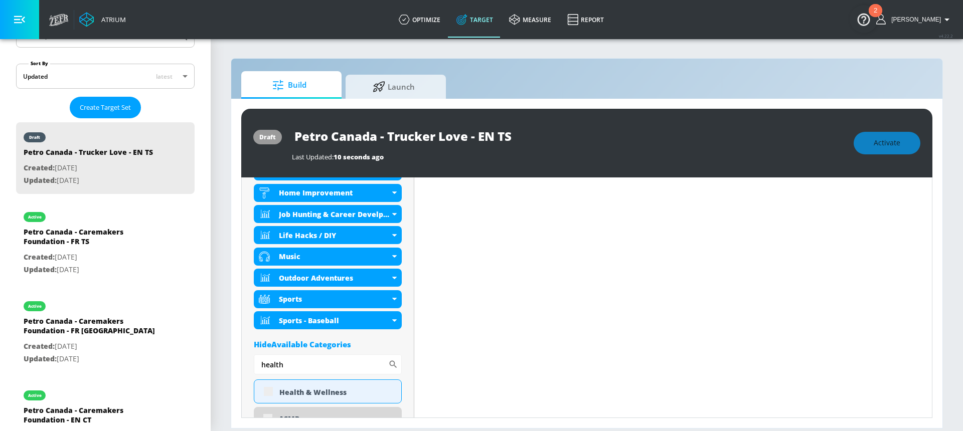
scroll to position [545, 0]
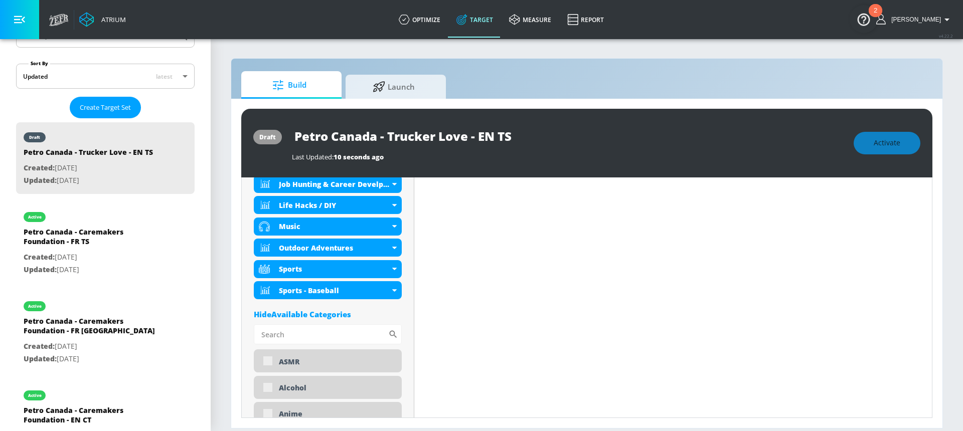
click at [378, 315] on div "Hide Available Categories" at bounding box center [328, 314] width 148 height 10
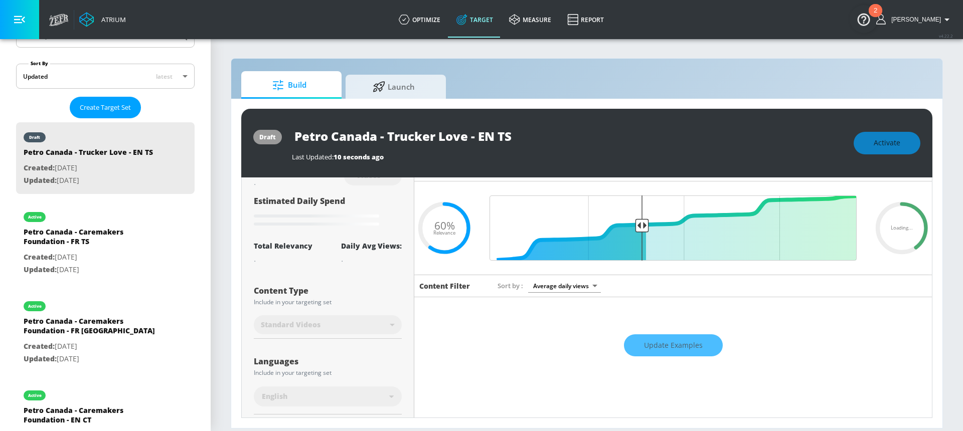
scroll to position [0, 0]
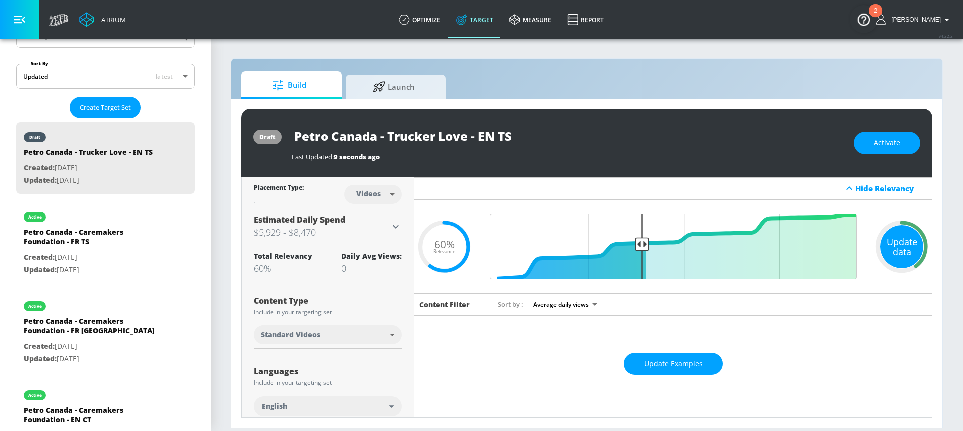
click at [883, 242] on div "Update data" at bounding box center [901, 246] width 43 height 43
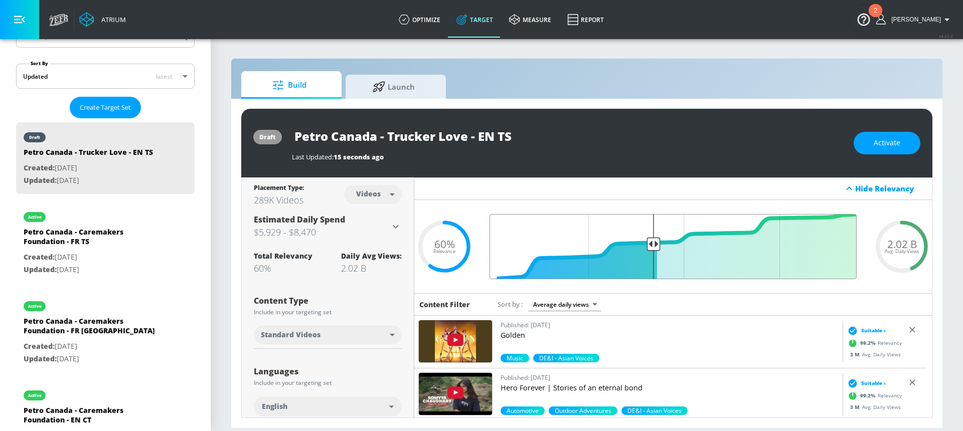
drag, startPoint x: 643, startPoint y: 246, endPoint x: 649, endPoint y: 245, distance: 6.6
type input "0.57"
click at [649, 245] on input "Final Threshold" at bounding box center [673, 246] width 377 height 65
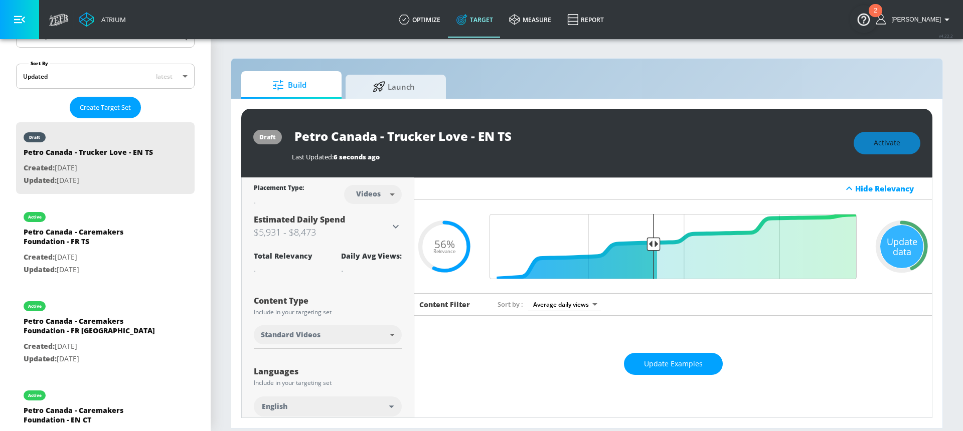
click at [518, 143] on input "Petro Canada - Trucker Love - EN TS" at bounding box center [417, 136] width 251 height 23
click at [896, 237] on div "Update data" at bounding box center [901, 246] width 43 height 43
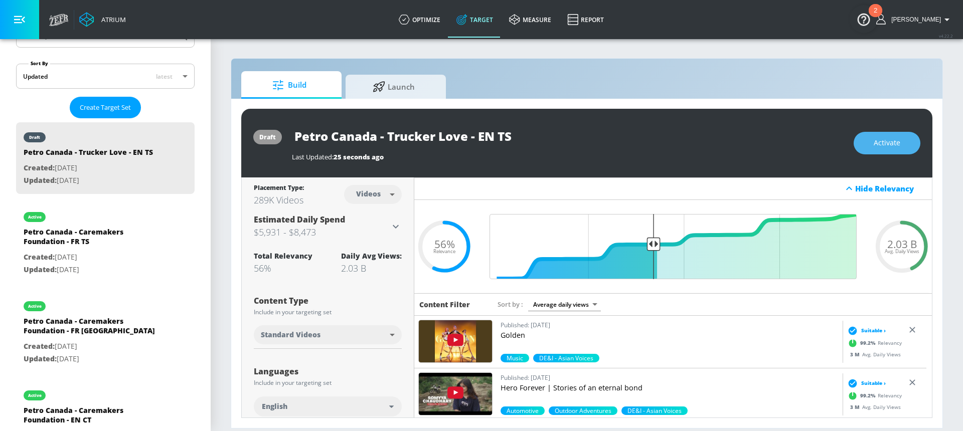
click at [890, 143] on span "Activate" at bounding box center [887, 143] width 27 height 13
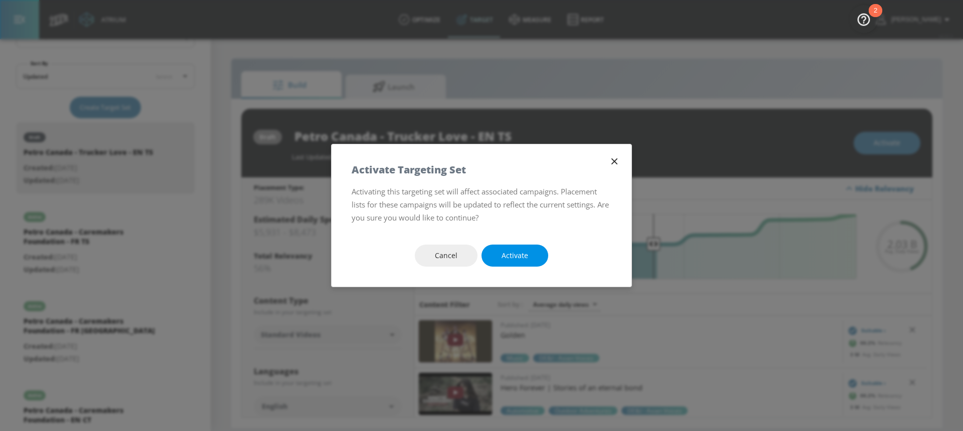
click at [516, 258] on span "Activate" at bounding box center [515, 256] width 27 height 13
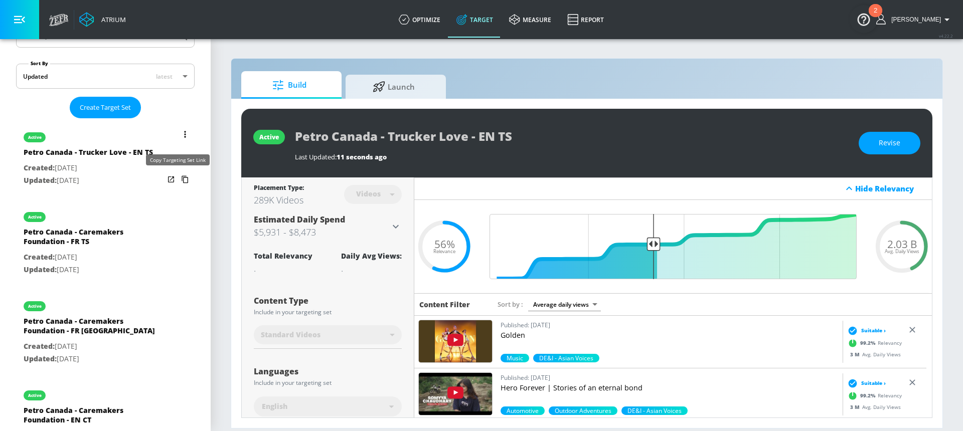
click at [182, 181] on icon "list of Target Set" at bounding box center [185, 180] width 7 height 8
